Goal: Task Accomplishment & Management: Complete application form

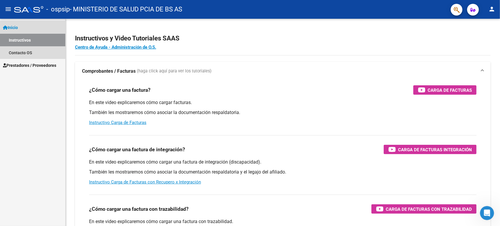
click at [15, 25] on span "Inicio" at bounding box center [10, 27] width 15 height 6
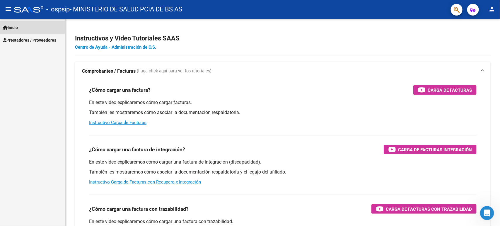
click at [15, 25] on span "Inicio" at bounding box center [10, 27] width 15 height 6
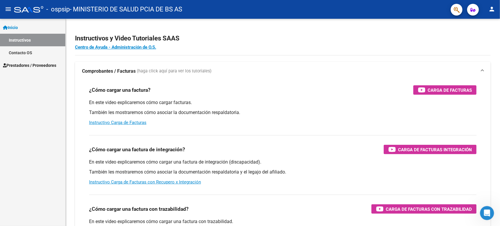
click at [28, 64] on span "Prestadores / Proveedores" at bounding box center [29, 65] width 53 height 6
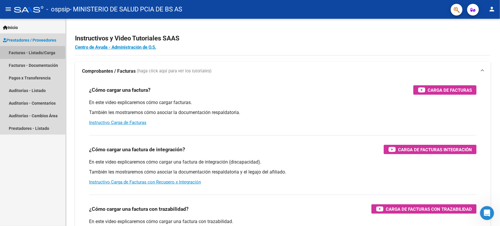
click at [19, 53] on link "Facturas - Listado/Carga" at bounding box center [32, 52] width 65 height 13
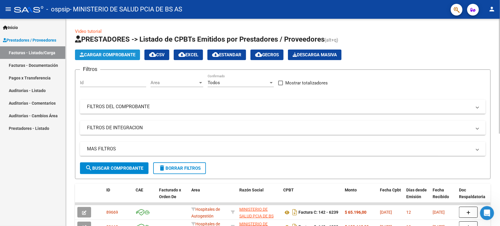
click at [117, 55] on span "Cargar Comprobante" at bounding box center [108, 54] width 56 height 5
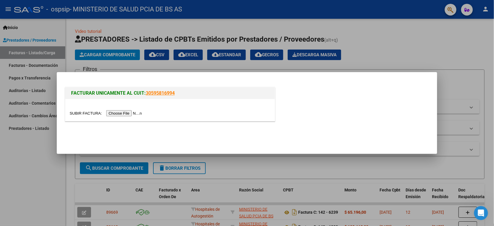
click at [141, 113] on input "file" at bounding box center [107, 113] width 74 height 6
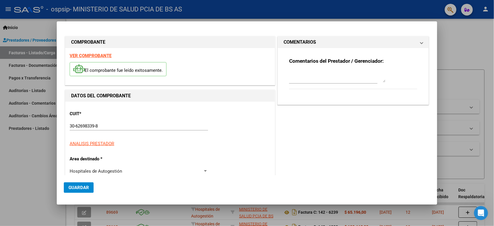
type input "14029"
type input "$ 99.769,00"
type input "[DATE]"
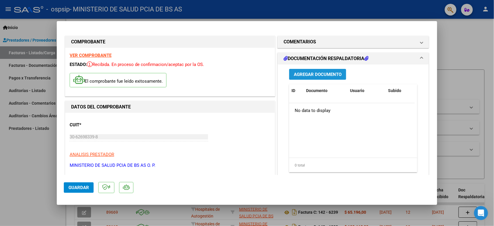
click at [310, 75] on span "Agregar Documento" at bounding box center [318, 74] width 48 height 5
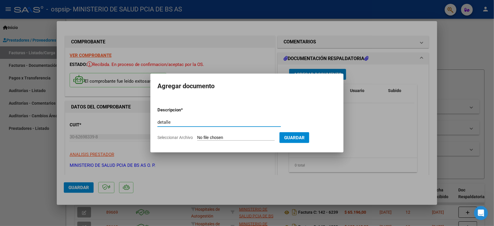
type input "detalle"
click at [248, 137] on input "Seleccionar Archivo" at bounding box center [236, 138] width 78 height 6
type input "C:\fakepath\DET 14029.pdf"
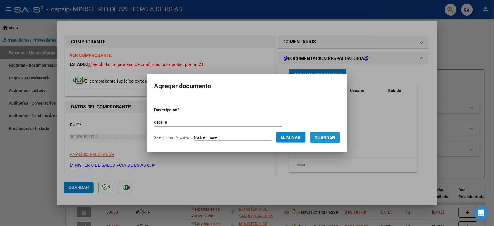
click at [329, 138] on span "Guardar" at bounding box center [325, 137] width 20 height 5
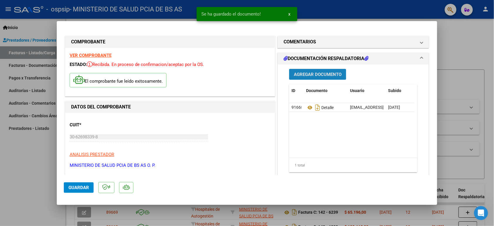
click at [302, 74] on span "Agregar Documento" at bounding box center [318, 74] width 48 height 5
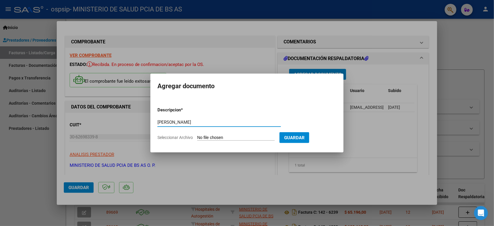
type input "[PERSON_NAME]"
click at [256, 136] on input "Seleccionar Archivo" at bounding box center [236, 138] width 78 height 6
type input "C:\fakepath\[PERSON_NAME] [PERSON_NAME] 0111_0001.pdf"
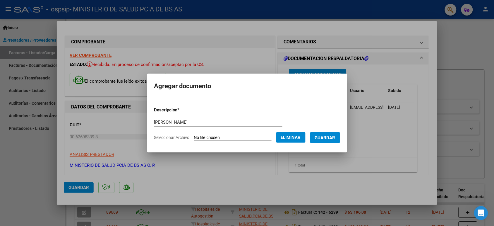
click at [330, 138] on span "Guardar" at bounding box center [325, 137] width 20 height 5
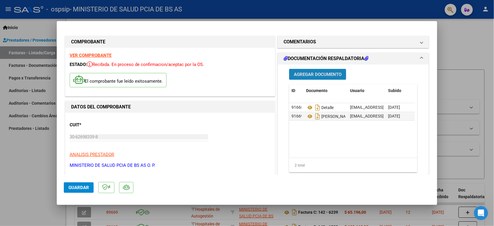
click at [321, 76] on span "Agregar Documento" at bounding box center [318, 74] width 48 height 5
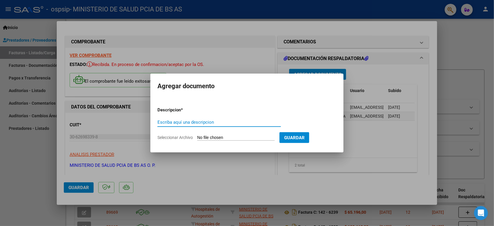
click at [203, 121] on input "Escriba aquí una descripcion" at bounding box center [219, 121] width 124 height 5
type input "[PERSON_NAME]"
click at [233, 136] on input "Seleccionar Archivo" at bounding box center [236, 138] width 78 height 6
type input "C:\fakepath\[PERSON_NAME] [PERSON_NAME] 1202.pdf"
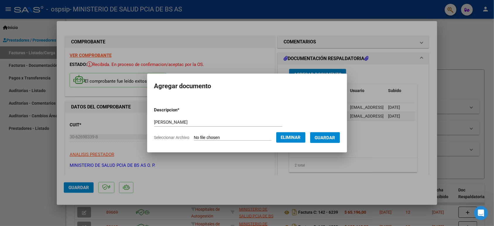
click at [325, 138] on span "Guardar" at bounding box center [325, 137] width 20 height 5
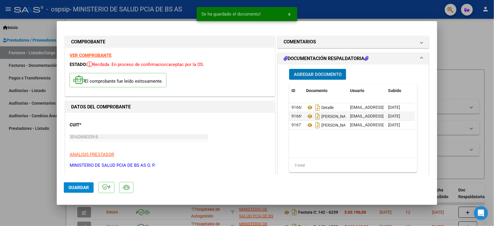
click at [315, 73] on span "Agregar Documento" at bounding box center [318, 74] width 48 height 5
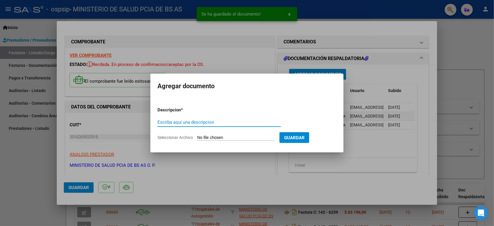
click at [208, 121] on input "Escriba aquí una descripcion" at bounding box center [219, 121] width 124 height 5
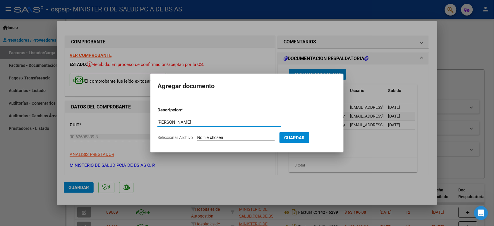
type input "[PERSON_NAME]"
click at [256, 137] on input "Seleccionar Archivo" at bounding box center [236, 138] width 78 height 6
type input "C:\fakepath\[PERSON_NAME] [PERSON_NAME] 160325.pdf"
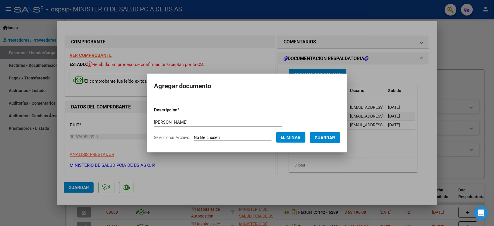
click at [335, 138] on span "Guardar" at bounding box center [325, 137] width 20 height 5
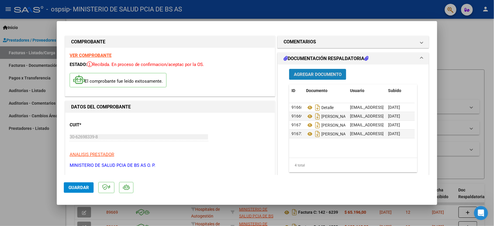
click at [320, 73] on span "Agregar Documento" at bounding box center [318, 74] width 48 height 5
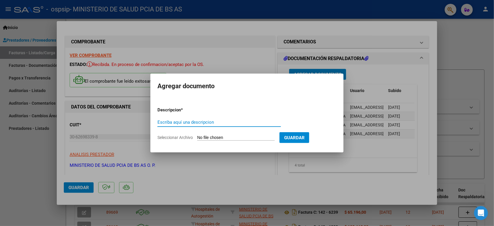
click at [186, 122] on input "Escriba aquí una descripcion" at bounding box center [219, 121] width 124 height 5
type input "[PERSON_NAME]"
click at [250, 136] on input "Seleccionar Archivo" at bounding box center [236, 138] width 78 height 6
type input "C:\fakepath\[PERSON_NAME] [PERSON_NAME] 2402.pdf"
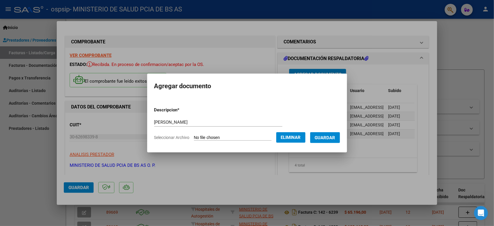
click at [332, 137] on span "Guardar" at bounding box center [325, 137] width 20 height 5
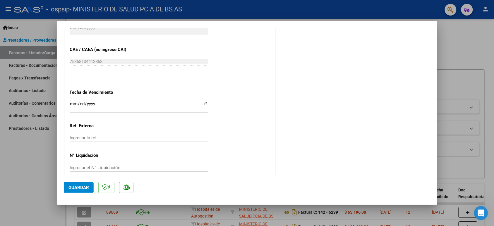
scroll to position [321, 0]
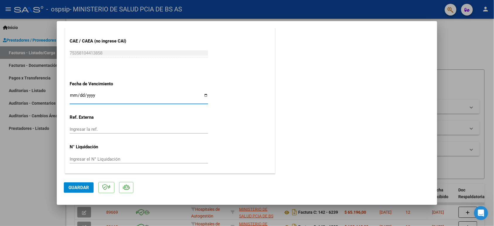
click at [73, 93] on input "Ingresar la fecha" at bounding box center [139, 97] width 138 height 9
click at [76, 188] on span "Guardar" at bounding box center [78, 187] width 20 height 5
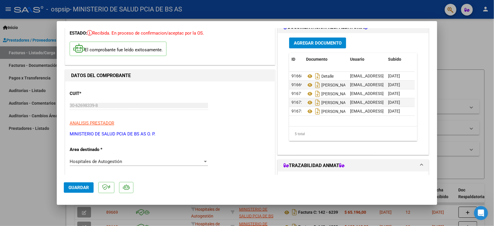
scroll to position [0, 0]
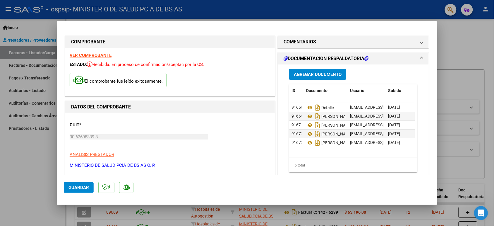
click at [44, 159] on div at bounding box center [247, 113] width 494 height 226
type input "$ 0,00"
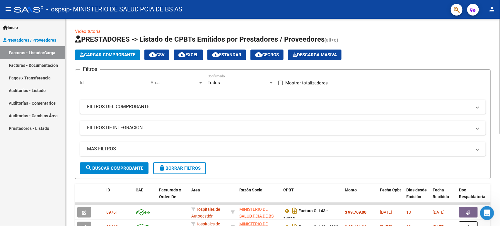
click at [122, 53] on span "Cargar Comprobante" at bounding box center [108, 54] width 56 height 5
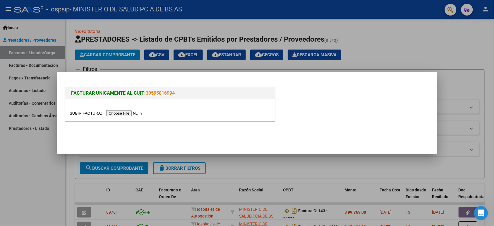
click at [135, 112] on input "file" at bounding box center [107, 113] width 74 height 6
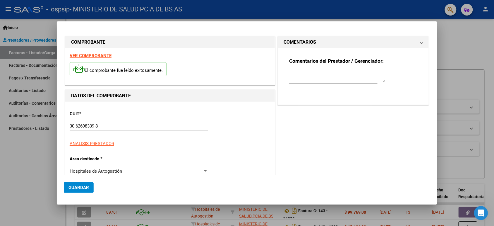
type input "14030"
type input "$ 56.306,00"
type input "[DATE]"
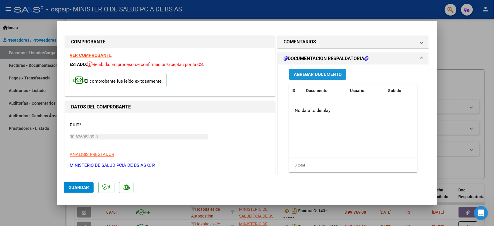
click at [335, 76] on span "Agregar Documento" at bounding box center [318, 74] width 48 height 5
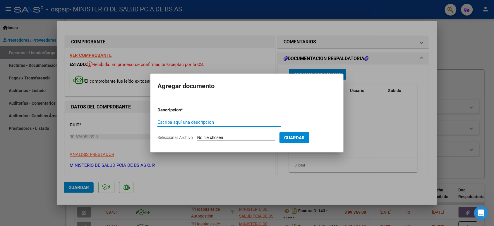
click at [204, 122] on input "Escriba aquí una descripcion" at bounding box center [219, 121] width 124 height 5
type input "detalle"
click at [235, 134] on form "Descripcion * detalle Escriba aquí una descripcion Seleccionar Archivo Guardar" at bounding box center [246, 123] width 179 height 43
click at [235, 137] on input "Seleccionar Archivo" at bounding box center [236, 138] width 78 height 6
type input "C:\fakepath\DET 14030.pdf"
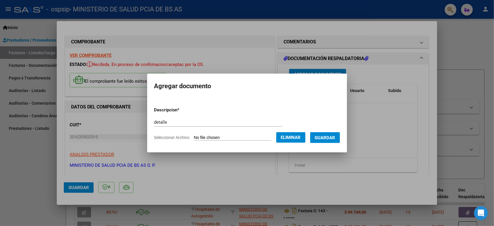
click at [326, 138] on span "Guardar" at bounding box center [325, 137] width 20 height 5
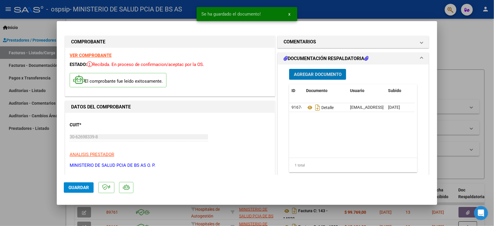
click at [321, 73] on span "Agregar Documento" at bounding box center [318, 74] width 48 height 5
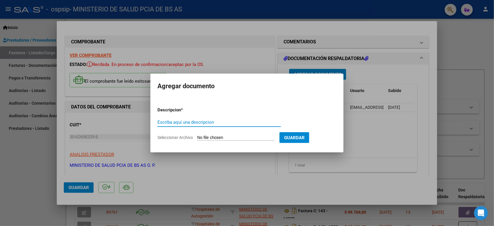
click at [199, 119] on input "Escriba aquí una descripcion" at bounding box center [219, 121] width 124 height 5
type input "[PERSON_NAME]"
click at [218, 137] on input "Seleccionar Archivo" at bounding box center [236, 138] width 78 height 6
type input "C:\fakepath\[PERSON_NAME] 0701_0001.pdf"
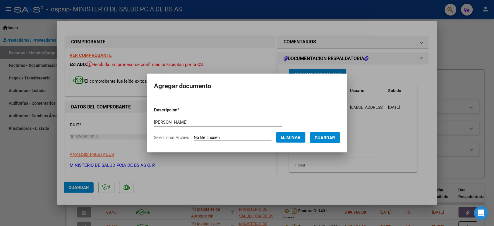
click at [327, 137] on span "Guardar" at bounding box center [325, 137] width 20 height 5
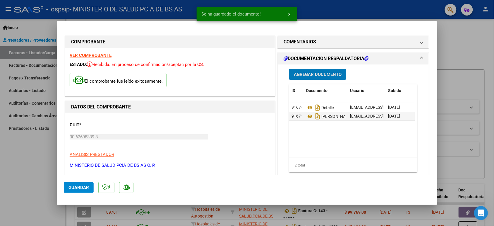
click at [325, 78] on button "Agregar Documento" at bounding box center [317, 74] width 57 height 11
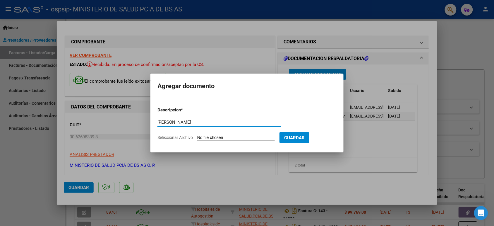
type input "[PERSON_NAME]"
click at [246, 138] on input "Seleccionar Archivo" at bounding box center [236, 138] width 78 height 6
type input "C:\fakepath\[PERSON_NAME] 2602.pdf"
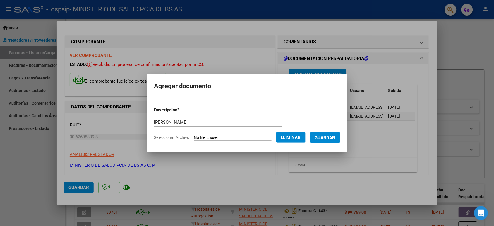
click at [335, 135] on span "Guardar" at bounding box center [325, 137] width 20 height 5
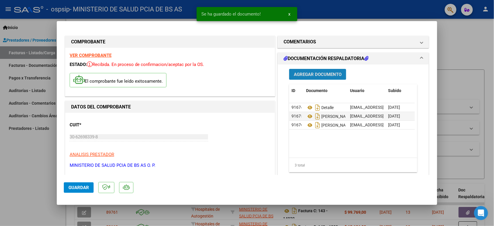
click at [318, 72] on span "Agregar Documento" at bounding box center [318, 74] width 48 height 5
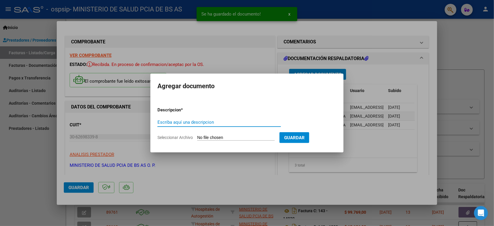
click at [164, 120] on input "Escriba aquí una descripcion" at bounding box center [219, 121] width 124 height 5
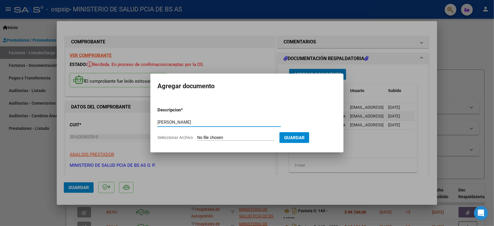
type input "[PERSON_NAME]"
click at [233, 138] on input "Seleccionar Archivo" at bounding box center [236, 138] width 78 height 6
type input "C:\fakepath\[PERSON_NAME] 2702.pdf"
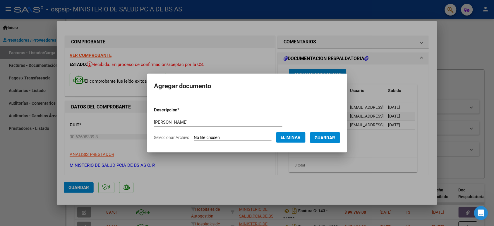
click at [328, 138] on span "Guardar" at bounding box center [325, 137] width 20 height 5
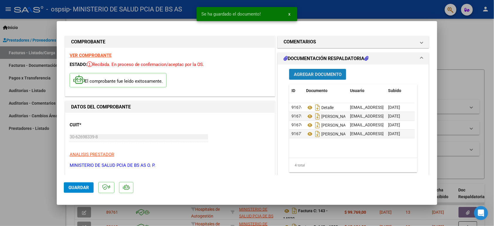
click at [320, 75] on span "Agregar Documento" at bounding box center [318, 74] width 48 height 5
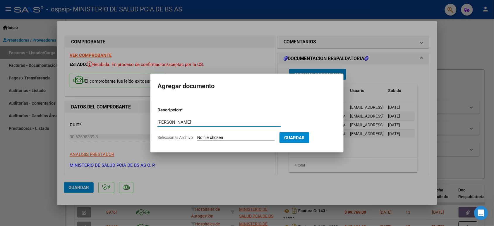
type input "[PERSON_NAME]"
click at [233, 136] on input "Seleccionar Archivo" at bounding box center [236, 138] width 78 height 6
type input "C:\fakepath\[PERSON_NAME] [PERSON_NAME] 0402.pdf"
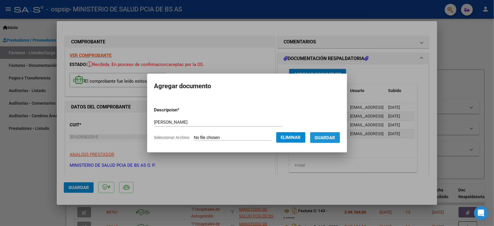
click at [335, 135] on span "Guardar" at bounding box center [325, 137] width 20 height 5
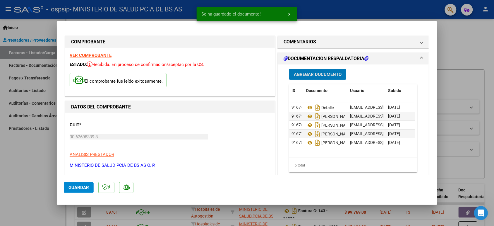
click at [321, 76] on span "Agregar Documento" at bounding box center [318, 74] width 48 height 5
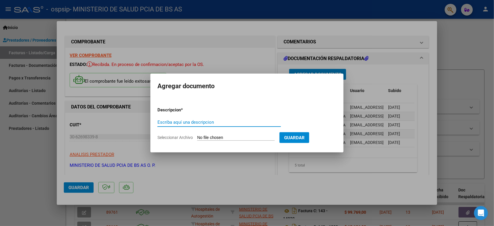
click at [204, 123] on input "Escriba aquí una descripcion" at bounding box center [219, 121] width 124 height 5
type input "[PERSON_NAME]"
click at [206, 138] on input "Seleccionar Archivo" at bounding box center [236, 138] width 78 height 6
type input "C:\fakepath\[PERSON_NAME] [PERSON_NAME] 0301.pdf"
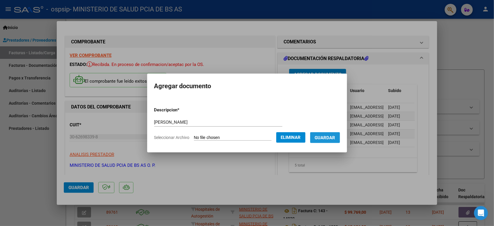
click at [325, 134] on button "Guardar" at bounding box center [325, 137] width 30 height 11
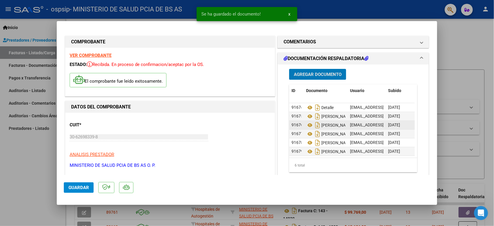
scroll to position [5, 0]
click at [316, 75] on span "Agregar Documento" at bounding box center [318, 74] width 48 height 5
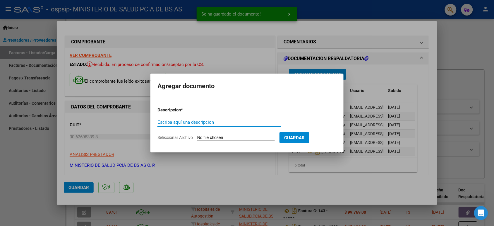
click at [198, 121] on input "Escriba aquí una descripcion" at bounding box center [219, 121] width 124 height 5
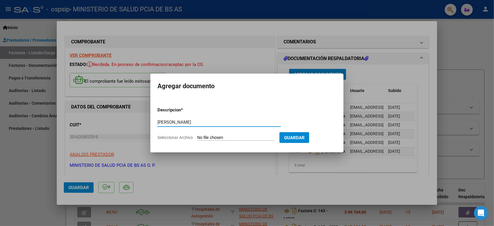
type input "[PERSON_NAME]"
click at [224, 137] on input "Seleccionar Archivo" at bounding box center [236, 138] width 78 height 6
type input "C:\fakepath\[PERSON_NAME] [PERSON_NAME] 0412_0001.pdf"
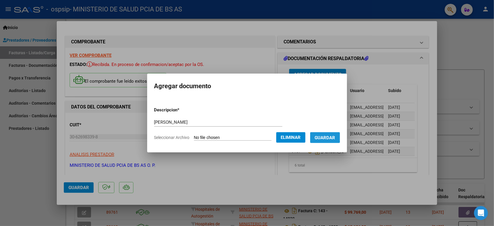
drag, startPoint x: 321, startPoint y: 135, endPoint x: 88, endPoint y: 107, distance: 234.7
click at [319, 135] on button "Guardar" at bounding box center [325, 137] width 30 height 11
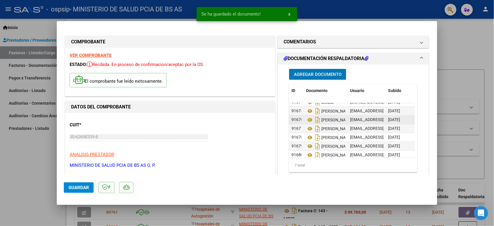
scroll to position [14, 0]
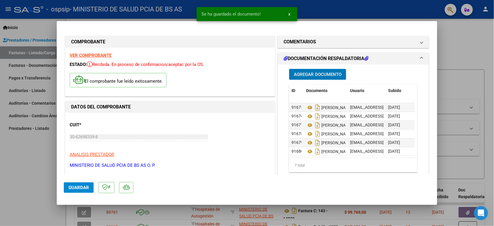
click at [308, 76] on span "Agregar Documento" at bounding box center [318, 74] width 48 height 5
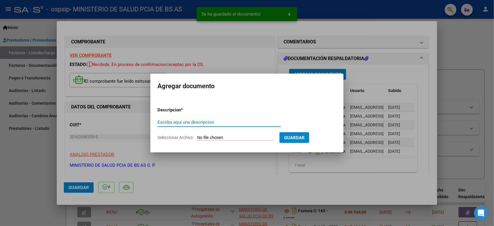
click at [193, 123] on input "Escriba aquí una descripcion" at bounding box center [219, 121] width 124 height 5
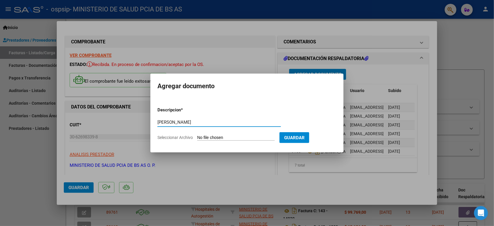
type input "[PERSON_NAME]"
click at [241, 133] on form "Descripcion * uriarte Escriba aquí una descripcion Seleccionar Archivo Guardar" at bounding box center [246, 123] width 179 height 43
click at [239, 138] on input "Seleccionar Archivo" at bounding box center [236, 138] width 78 height 6
type input "C:\fakepath\[PERSON_NAME] [PERSON_NAME] 2502.pdf"
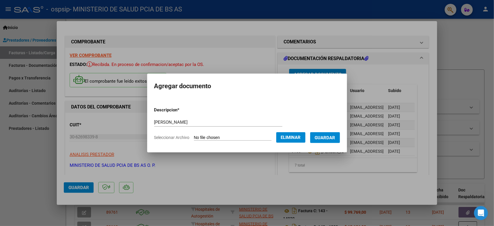
click at [323, 140] on button "Guardar" at bounding box center [325, 137] width 30 height 11
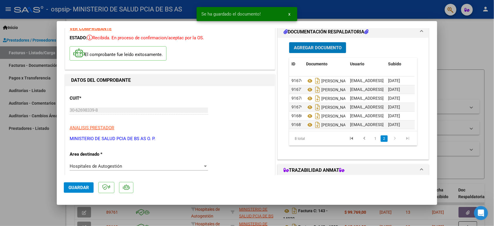
scroll to position [37, 0]
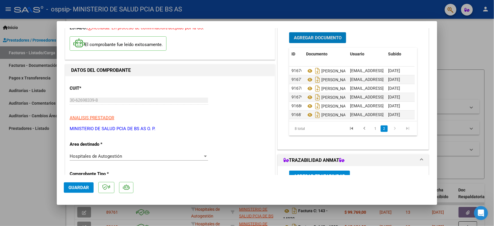
click at [318, 37] on span "Agregar Documento" at bounding box center [318, 37] width 48 height 5
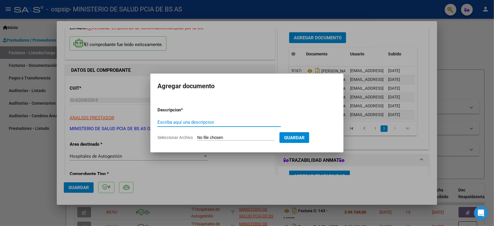
click at [213, 123] on input "Escriba aquí una descripcion" at bounding box center [219, 121] width 124 height 5
type input "[PERSON_NAME]"
click at [223, 136] on input "Seleccionar Archivo" at bounding box center [236, 138] width 78 height 6
type input "C:\fakepath\[PERSON_NAME] [PERSON_NAME] 0201.pdf"
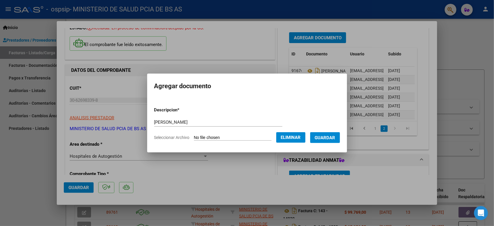
click at [325, 138] on span "Guardar" at bounding box center [325, 137] width 20 height 5
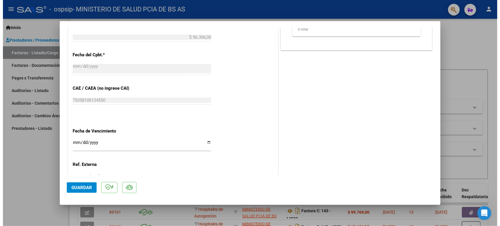
scroll to position [285, 0]
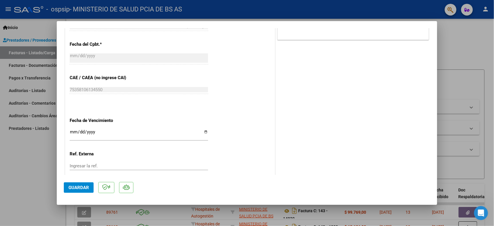
click at [83, 189] on span "Guardar" at bounding box center [78, 187] width 20 height 5
click at [467, 50] on div at bounding box center [247, 113] width 494 height 226
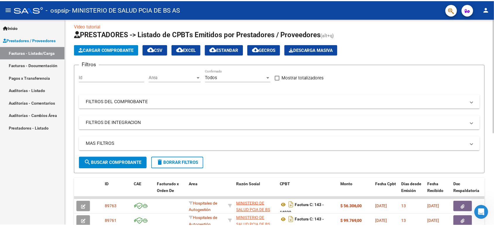
scroll to position [0, 0]
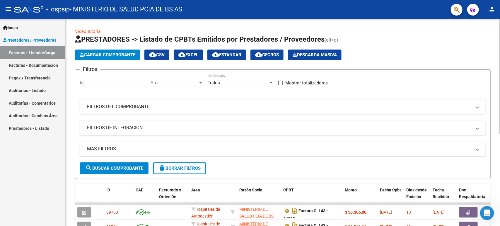
click at [131, 50] on button "Cargar Comprobante" at bounding box center [107, 54] width 65 height 11
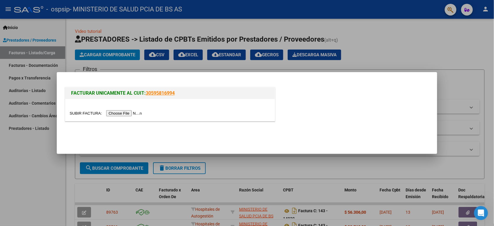
click at [142, 113] on input "file" at bounding box center [107, 113] width 74 height 6
click at [130, 112] on input "file" at bounding box center [107, 113] width 74 height 6
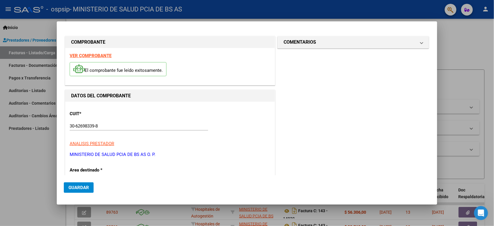
type input "13647"
type input "$ 46.259,00"
type input "[DATE]"
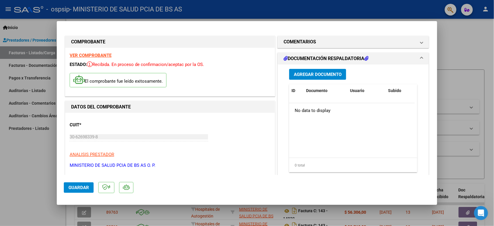
click at [337, 75] on span "Agregar Documento" at bounding box center [318, 74] width 48 height 5
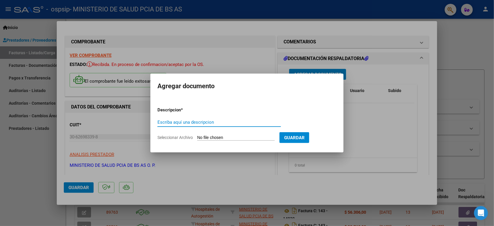
click at [176, 123] on input "Escriba aquí una descripcion" at bounding box center [219, 121] width 124 height 5
type input "detalle"
click at [220, 135] on input "Seleccionar Archivo" at bounding box center [236, 138] width 78 height 6
click at [206, 137] on input "Seleccionar Archivo" at bounding box center [236, 138] width 78 height 6
type input "C:\fakepath\det 13647.pdf"
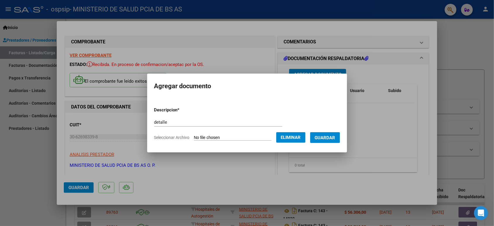
click at [330, 138] on span "Guardar" at bounding box center [325, 137] width 20 height 5
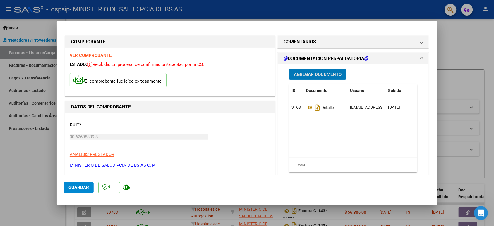
click at [314, 74] on span "Agregar Documento" at bounding box center [318, 74] width 48 height 5
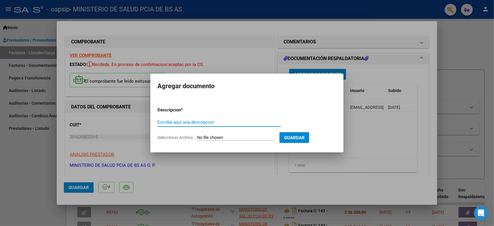
click at [211, 123] on input "Escriba aquí una descripcion" at bounding box center [219, 121] width 124 height 5
type input "[PERSON_NAME]"
click at [232, 137] on input "Seleccionar Archivo" at bounding box center [236, 138] width 78 height 6
type input "C:\fakepath\[PERSON_NAME] 2502.pdf"
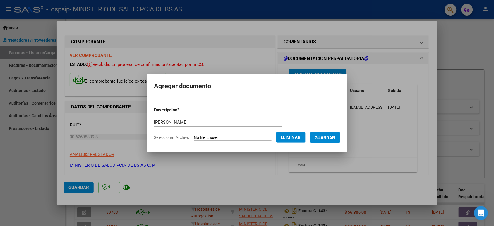
click at [325, 139] on span "Guardar" at bounding box center [325, 137] width 20 height 5
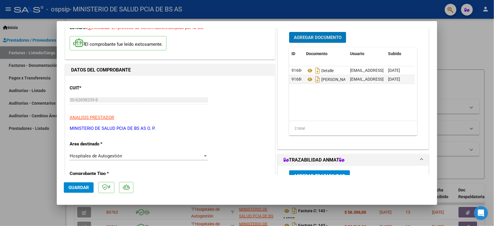
scroll to position [110, 0]
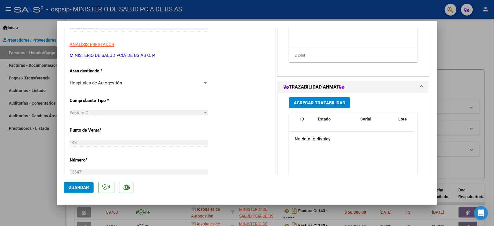
click at [81, 186] on span "Guardar" at bounding box center [78, 187] width 20 height 5
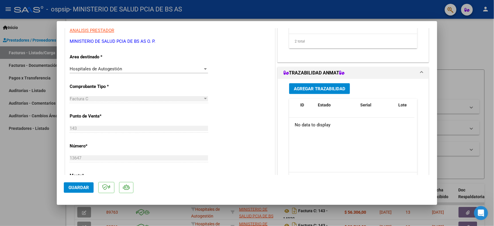
scroll to position [146, 0]
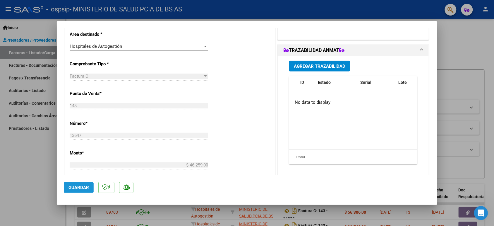
click at [79, 188] on span "Guardar" at bounding box center [78, 187] width 20 height 5
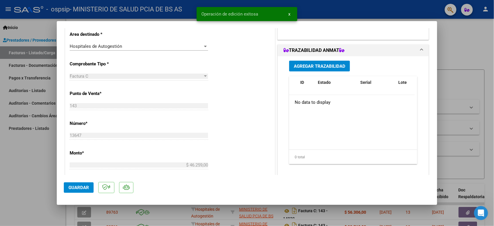
click at [47, 152] on div at bounding box center [247, 113] width 494 height 226
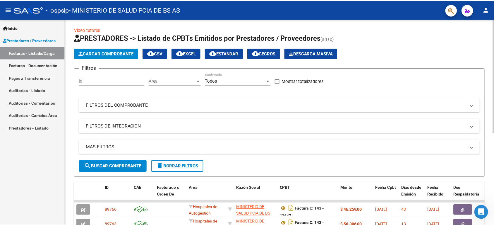
scroll to position [0, 0]
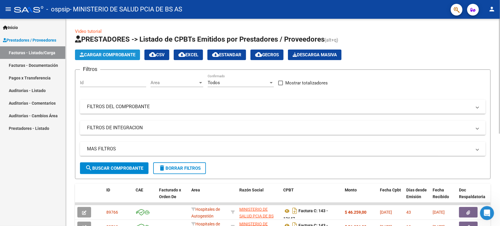
click at [108, 54] on span "Cargar Comprobante" at bounding box center [108, 54] width 56 height 5
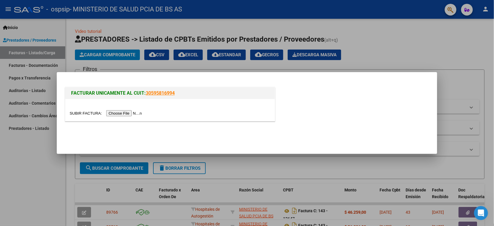
click at [134, 114] on input "file" at bounding box center [107, 113] width 74 height 6
click at [135, 114] on input "file" at bounding box center [107, 113] width 74 height 6
click at [110, 114] on input "file" at bounding box center [107, 113] width 74 height 6
click at [137, 114] on input "file" at bounding box center [107, 113] width 74 height 6
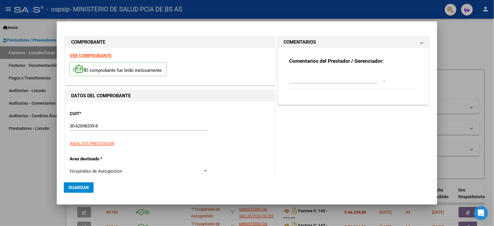
type input "13643"
type input "$ 28.976,00"
type input "[DATE]"
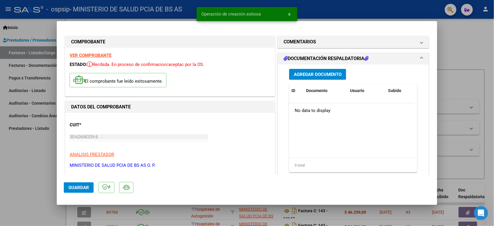
click at [325, 73] on span "Agregar Documento" at bounding box center [318, 74] width 48 height 5
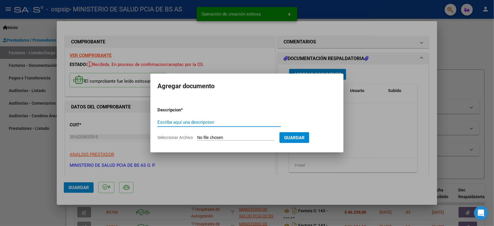
click at [204, 123] on input "Escriba aquí una descripcion" at bounding box center [219, 121] width 124 height 5
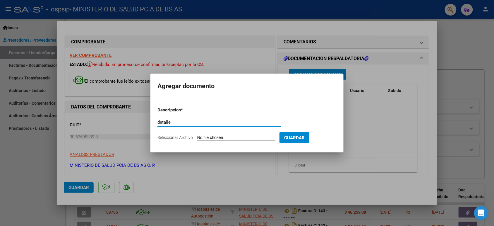
type input "detalle"
click at [243, 138] on input "Seleccionar Archivo" at bounding box center [236, 138] width 78 height 6
type input "C:\fakepath\DET13643.pdf"
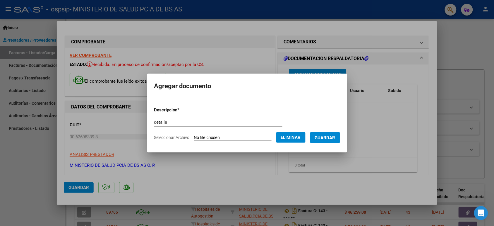
click at [324, 139] on span "Guardar" at bounding box center [325, 137] width 20 height 5
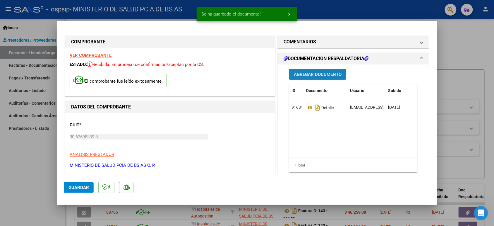
click at [303, 77] on button "Agregar Documento" at bounding box center [317, 74] width 57 height 11
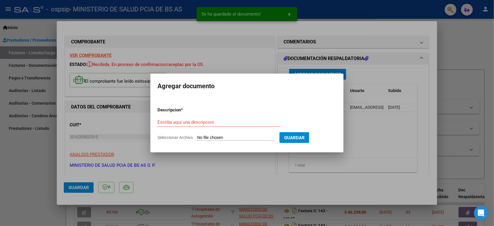
click at [166, 119] on div "Escriba aquí una descripcion" at bounding box center [219, 122] width 124 height 9
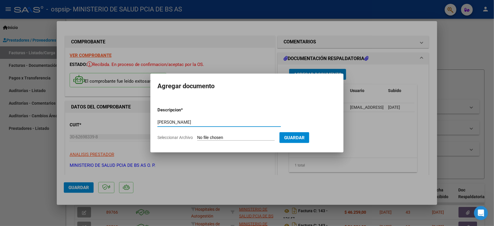
type input "[PERSON_NAME]"
click at [222, 138] on input "Seleccionar Archivo" at bounding box center [236, 138] width 78 height 6
type input "C:\fakepath\[PERSON_NAME] 2312.pdf"
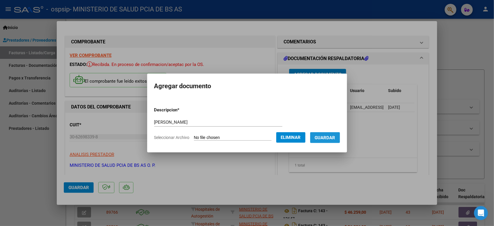
click at [335, 135] on span "Guardar" at bounding box center [325, 137] width 20 height 5
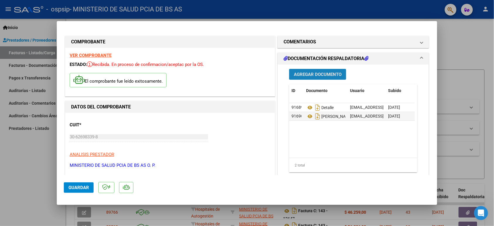
click at [324, 75] on span "Agregar Documento" at bounding box center [318, 74] width 48 height 5
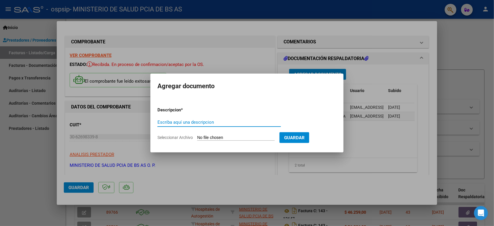
click at [211, 121] on input "Escriba aquí una descripcion" at bounding box center [219, 121] width 124 height 5
type input "carrizo"
click at [216, 137] on input "Seleccionar Archivo" at bounding box center [236, 138] width 78 height 6
type input "C:\fakepath\[PERSON_NAME] 0312.pdf"
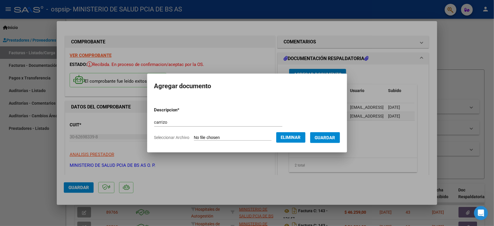
click at [334, 136] on span "Guardar" at bounding box center [325, 137] width 20 height 5
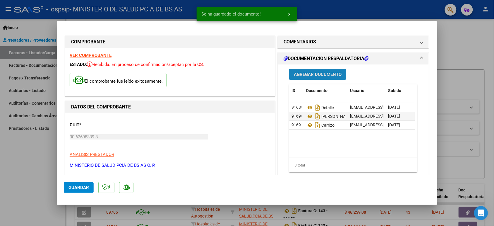
click at [312, 76] on span "Agregar Documento" at bounding box center [318, 74] width 48 height 5
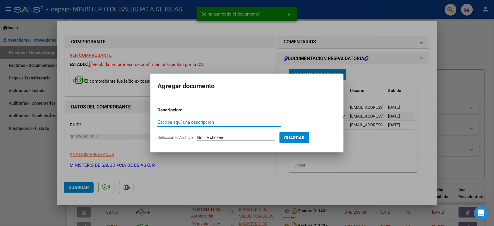
click at [209, 122] on input "Escriba aquí una descripcion" at bounding box center [219, 121] width 124 height 5
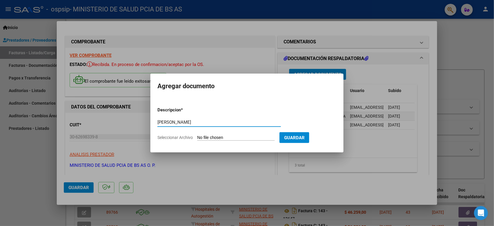
type input "[PERSON_NAME]"
click at [219, 137] on input "Seleccionar Archivo" at bounding box center [236, 138] width 78 height 6
type input "C:\fakepath\[PERSON_NAME] 0512.pdf"
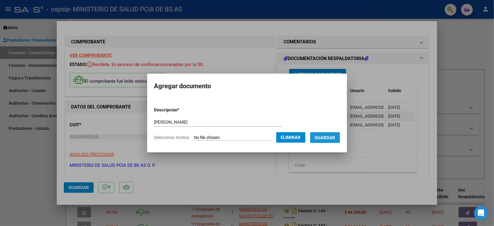
click at [325, 135] on span "Guardar" at bounding box center [325, 137] width 20 height 5
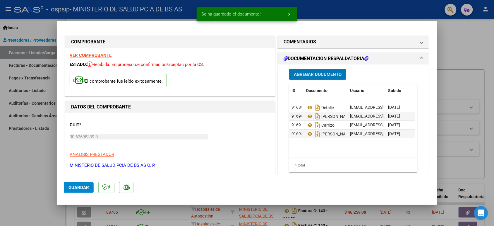
click at [310, 74] on span "Agregar Documento" at bounding box center [318, 74] width 48 height 5
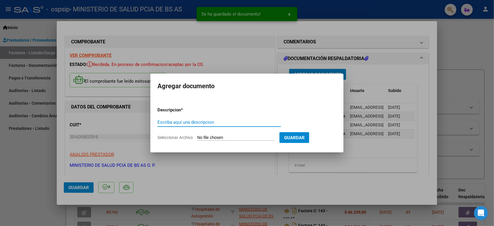
click at [204, 121] on input "Escriba aquí una descripcion" at bounding box center [219, 121] width 124 height 5
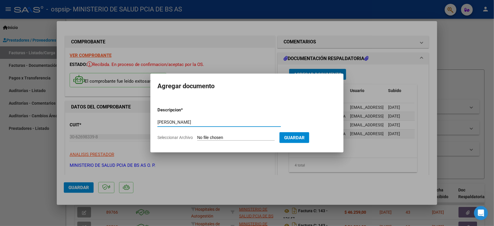
type input "[PERSON_NAME]"
click at [220, 138] on input "Seleccionar Archivo" at bounding box center [236, 138] width 78 height 6
type input "C:\fakepath\[PERSON_NAME] [PERSON_NAME] 1712_0001.pdf"
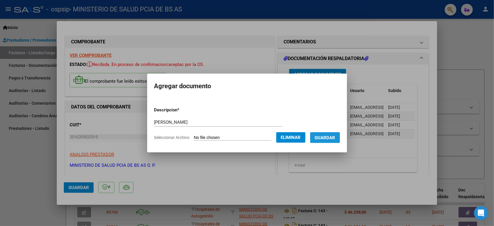
click at [331, 140] on button "Guardar" at bounding box center [325, 137] width 30 height 11
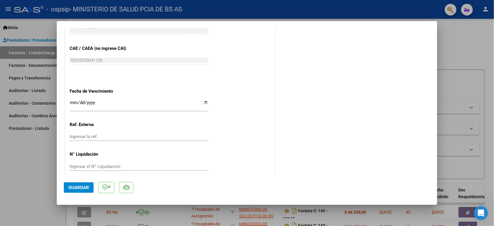
scroll to position [321, 0]
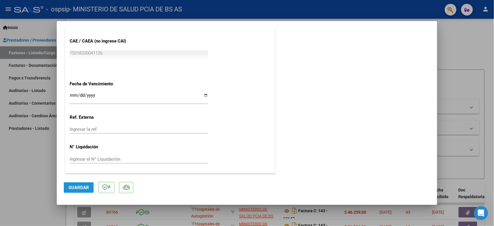
click at [85, 184] on button "Guardar" at bounding box center [79, 187] width 30 height 11
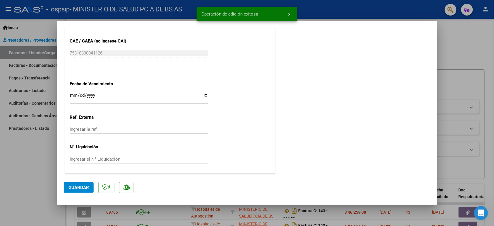
click at [84, 186] on span "Guardar" at bounding box center [78, 187] width 20 height 5
click at [43, 176] on div at bounding box center [247, 113] width 494 height 226
type input "$ 0,00"
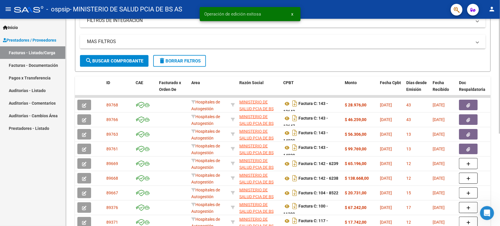
scroll to position [110, 0]
